Goal: Browse casually

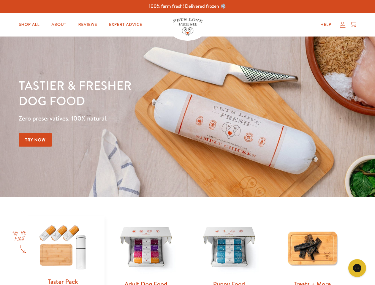
click at [187, 143] on div "Tastier & fresher dog food Zero preservatives. 100% natural. Try Now" at bounding box center [131, 117] width 225 height 78
click at [357, 268] on icon "Gorgias live chat" at bounding box center [357, 268] width 6 height 6
